Goal: Find specific page/section: Find specific page/section

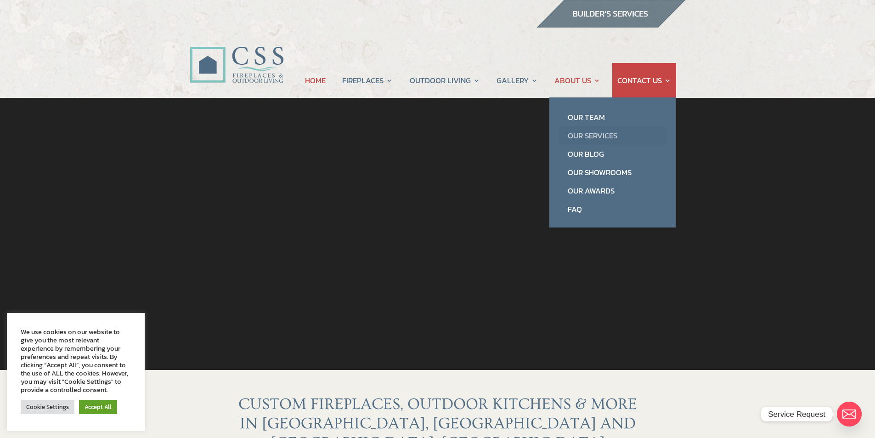
click at [598, 133] on link "Our Services" at bounding box center [613, 135] width 108 height 18
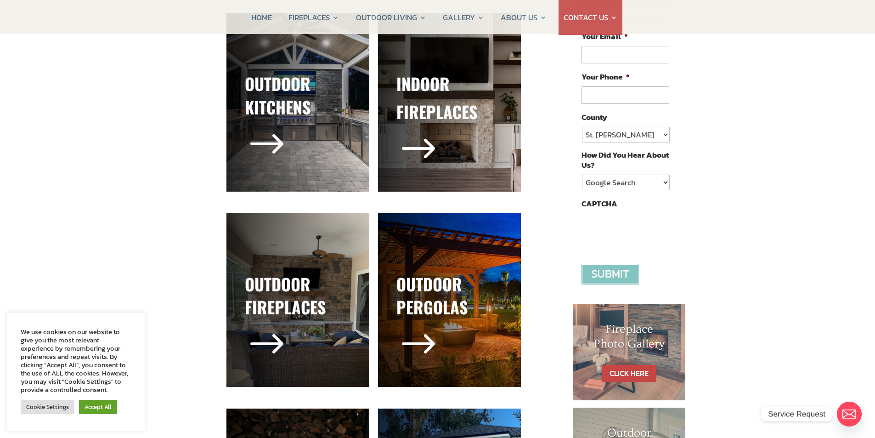
scroll to position [92, 0]
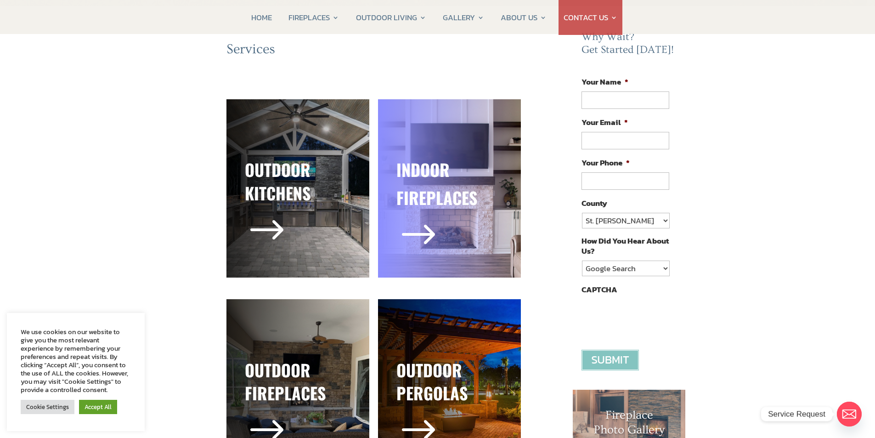
click at [449, 188] on h3 "fireplaces" at bounding box center [449, 200] width 106 height 28
